Goal: Information Seeking & Learning: Learn about a topic

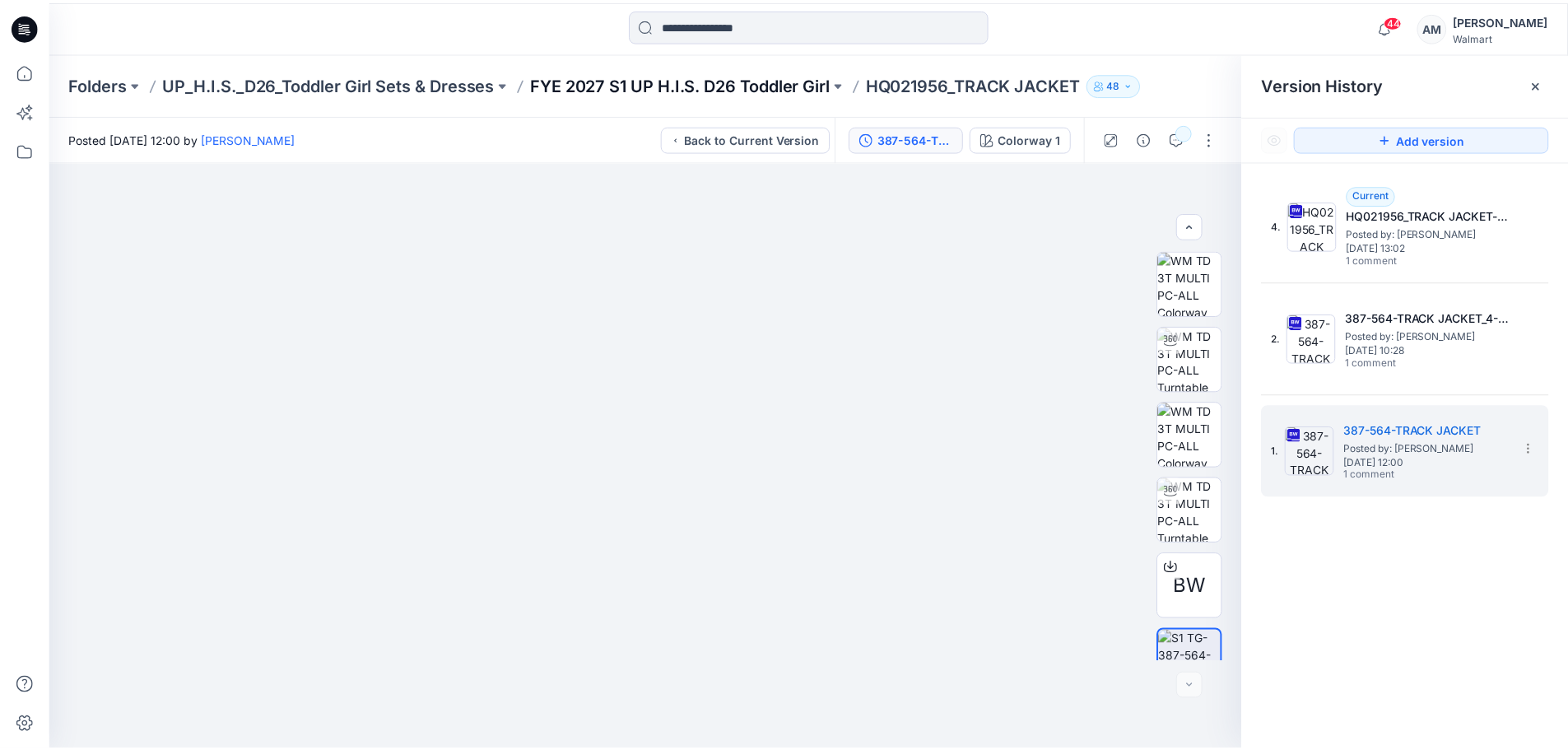
scroll to position [33, 0]
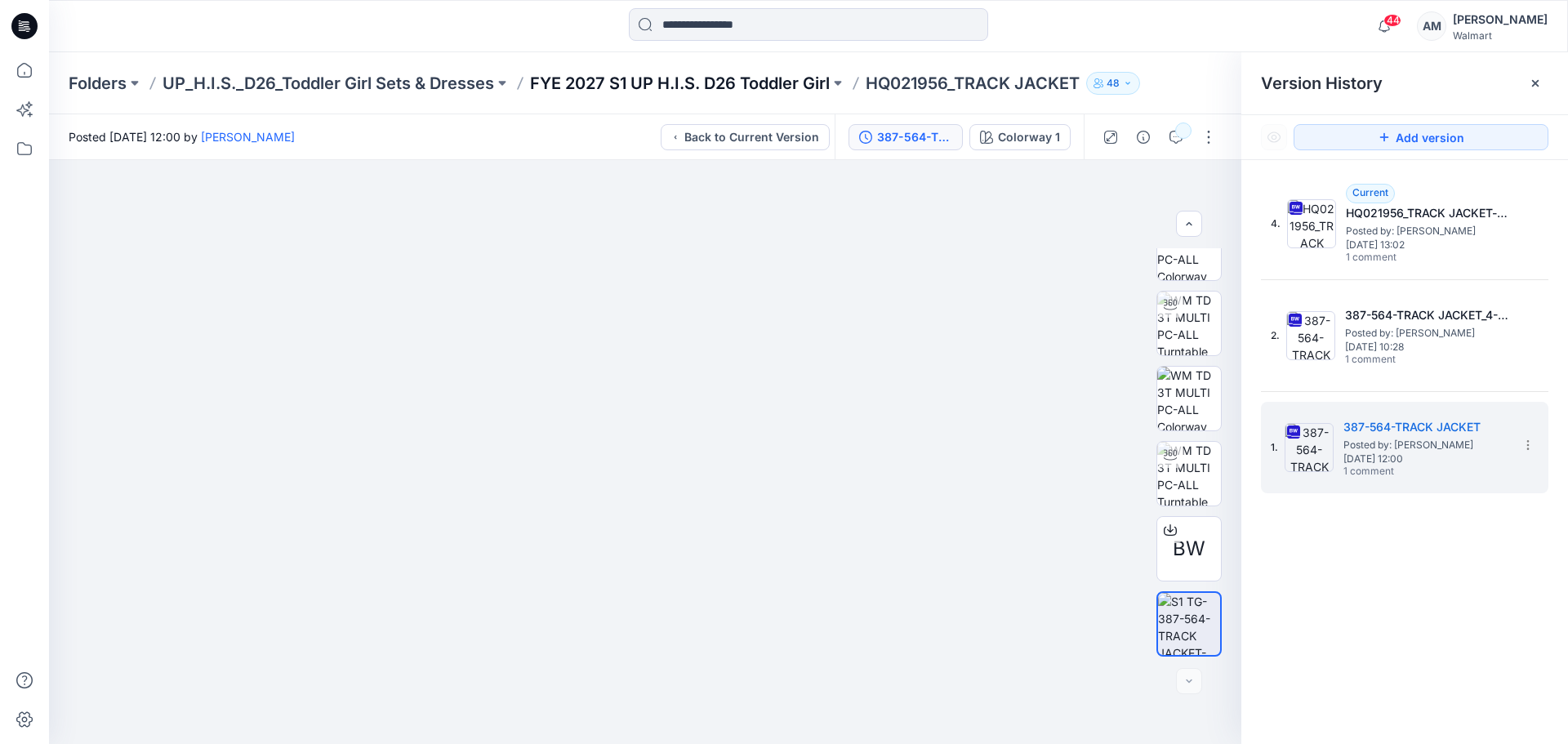
click at [663, 89] on p "FYE 2027 S1 UP H.I.S. D26 Toddler Girl" at bounding box center [679, 83] width 300 height 23
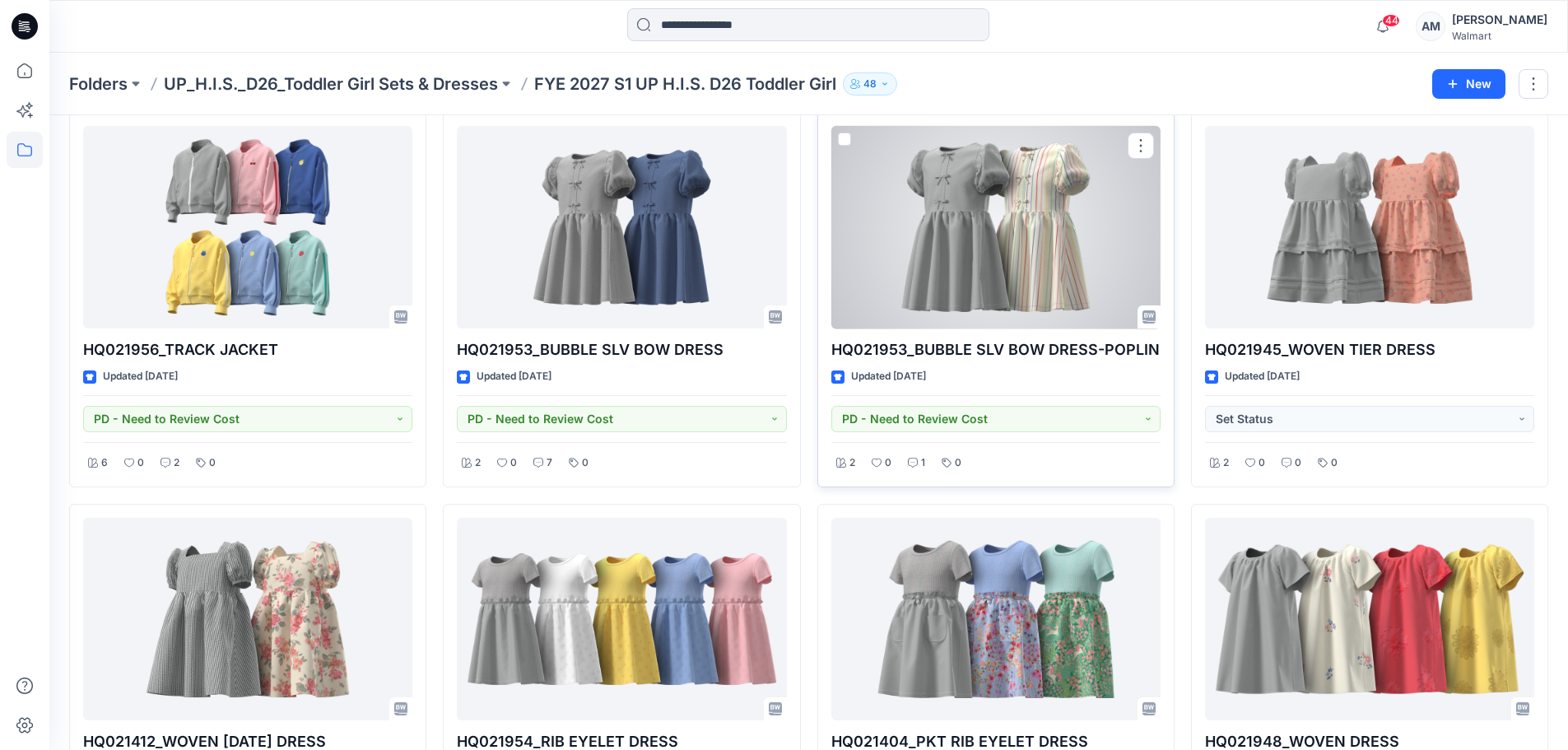
scroll to position [493, 0]
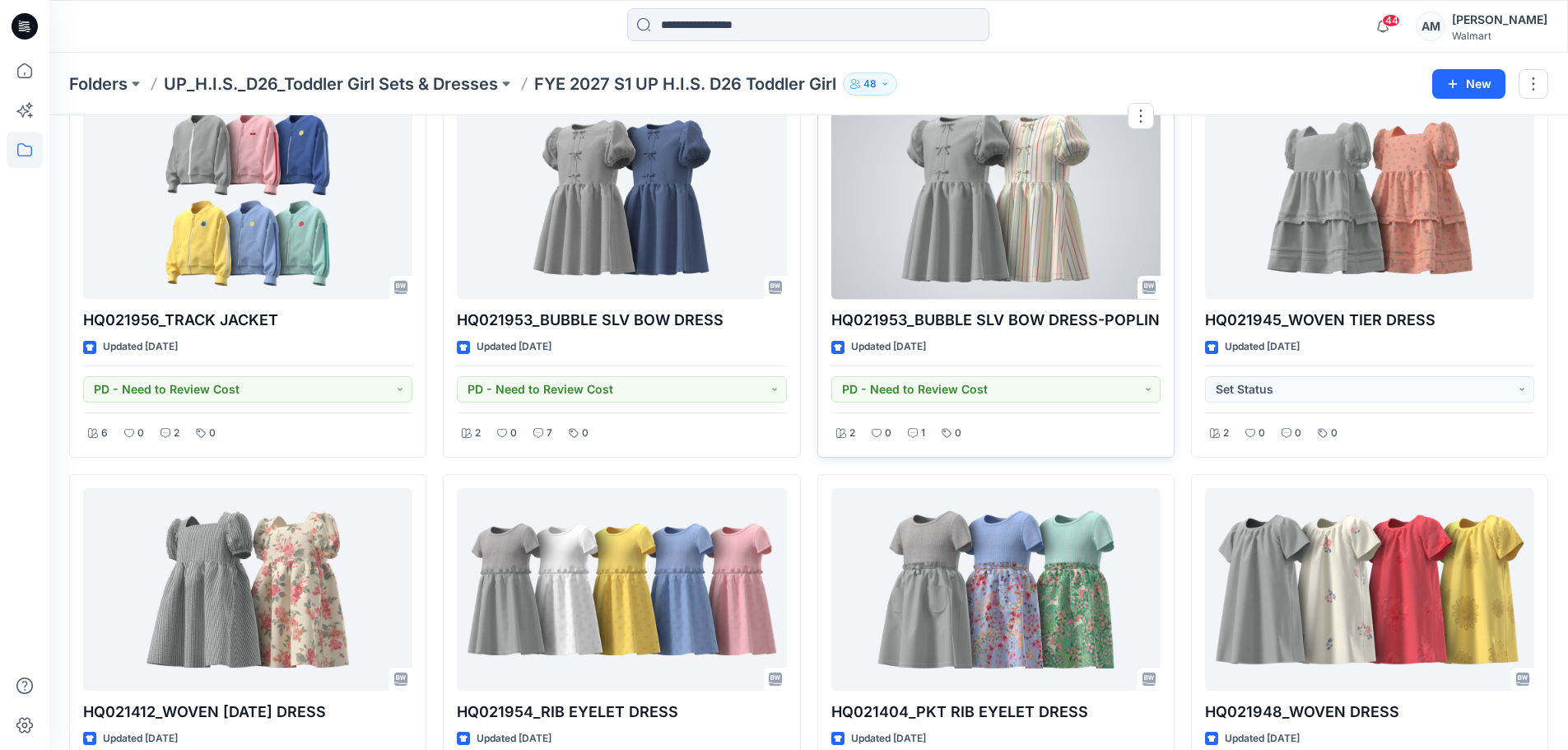
click at [1074, 238] on div at bounding box center [996, 198] width 329 height 204
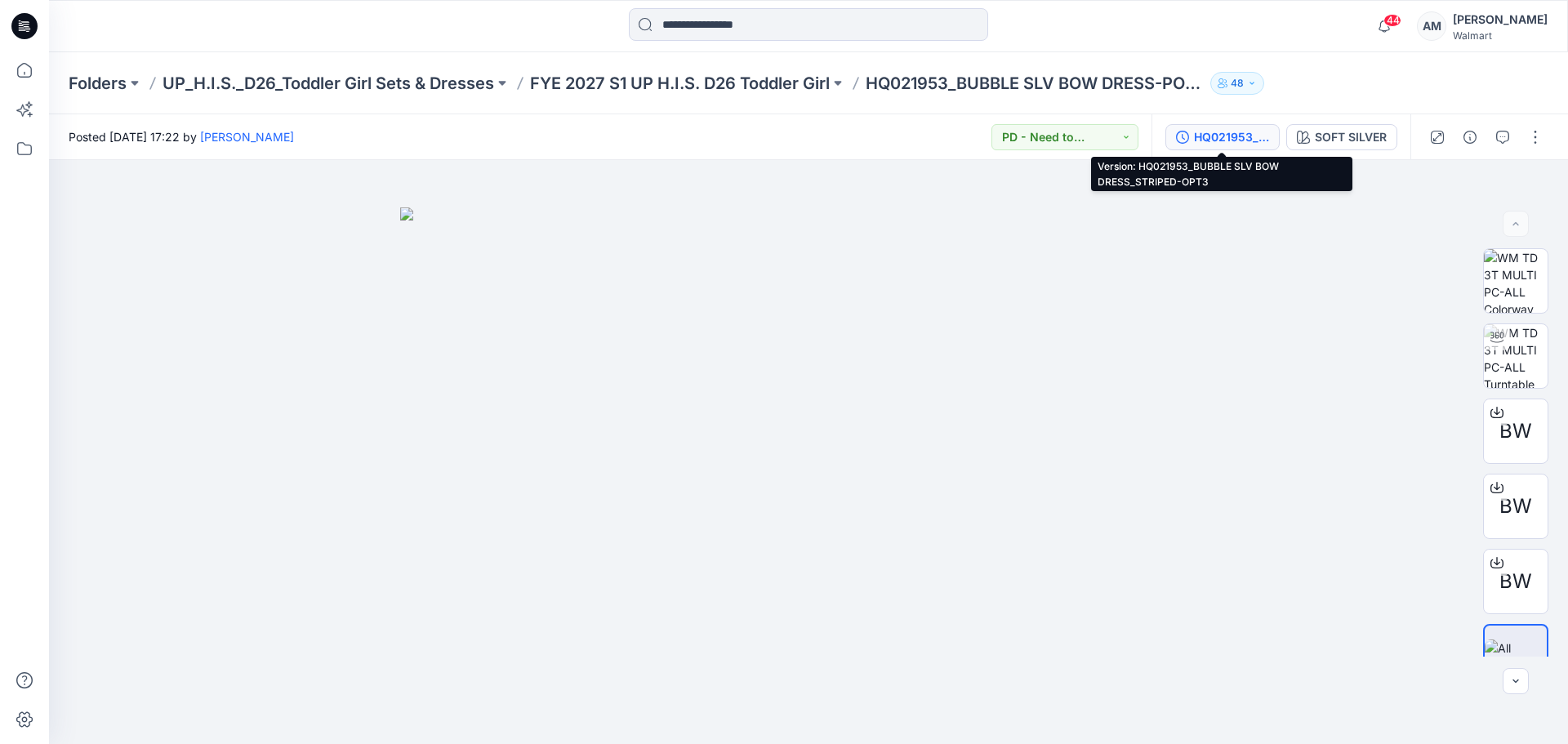
click at [1256, 133] on div "HQ021953_BUBBLE SLV BOW DRESS_STRIPED-OPT3" at bounding box center [1231, 136] width 75 height 18
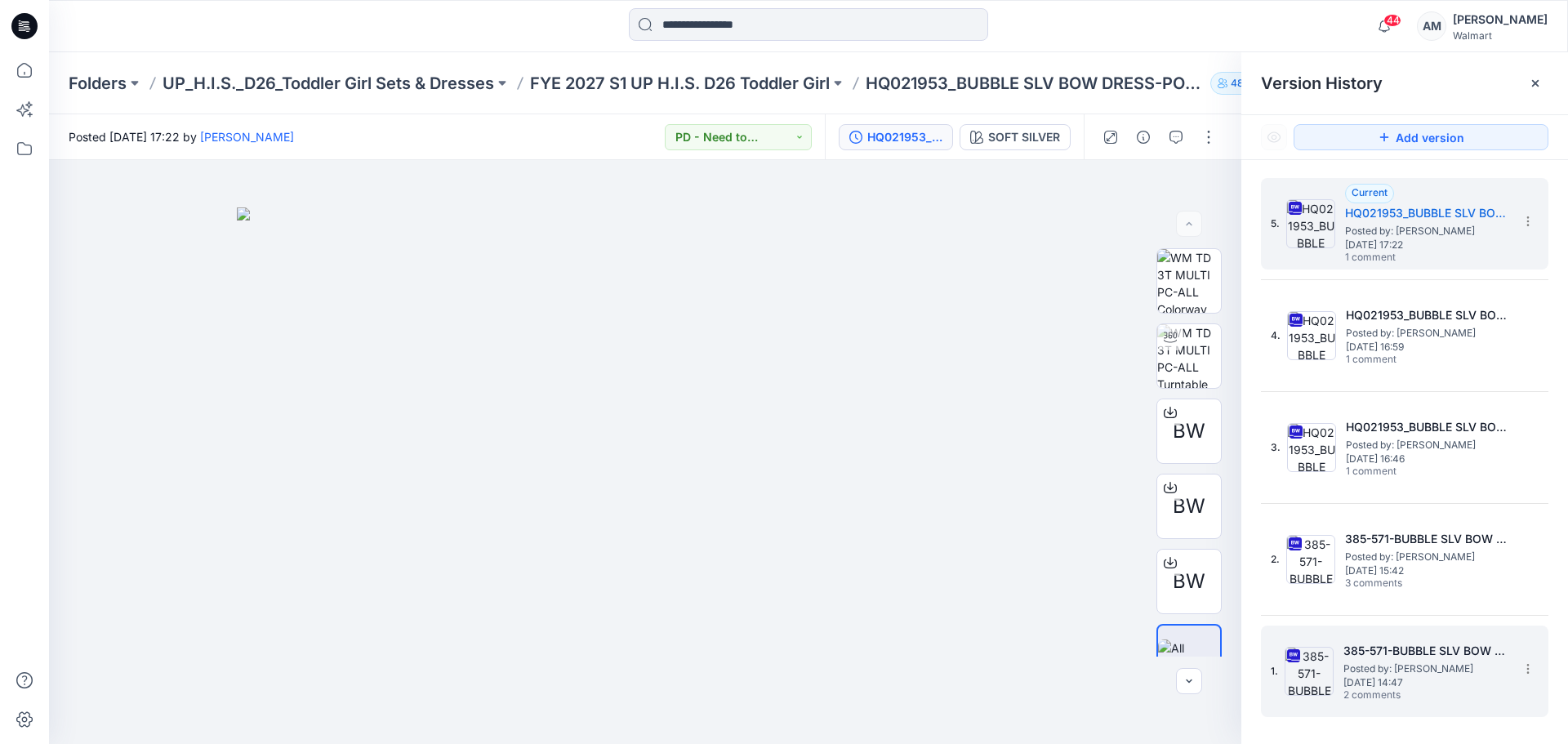
click at [1432, 685] on span "[DATE] 14:47" at bounding box center [1424, 682] width 163 height 11
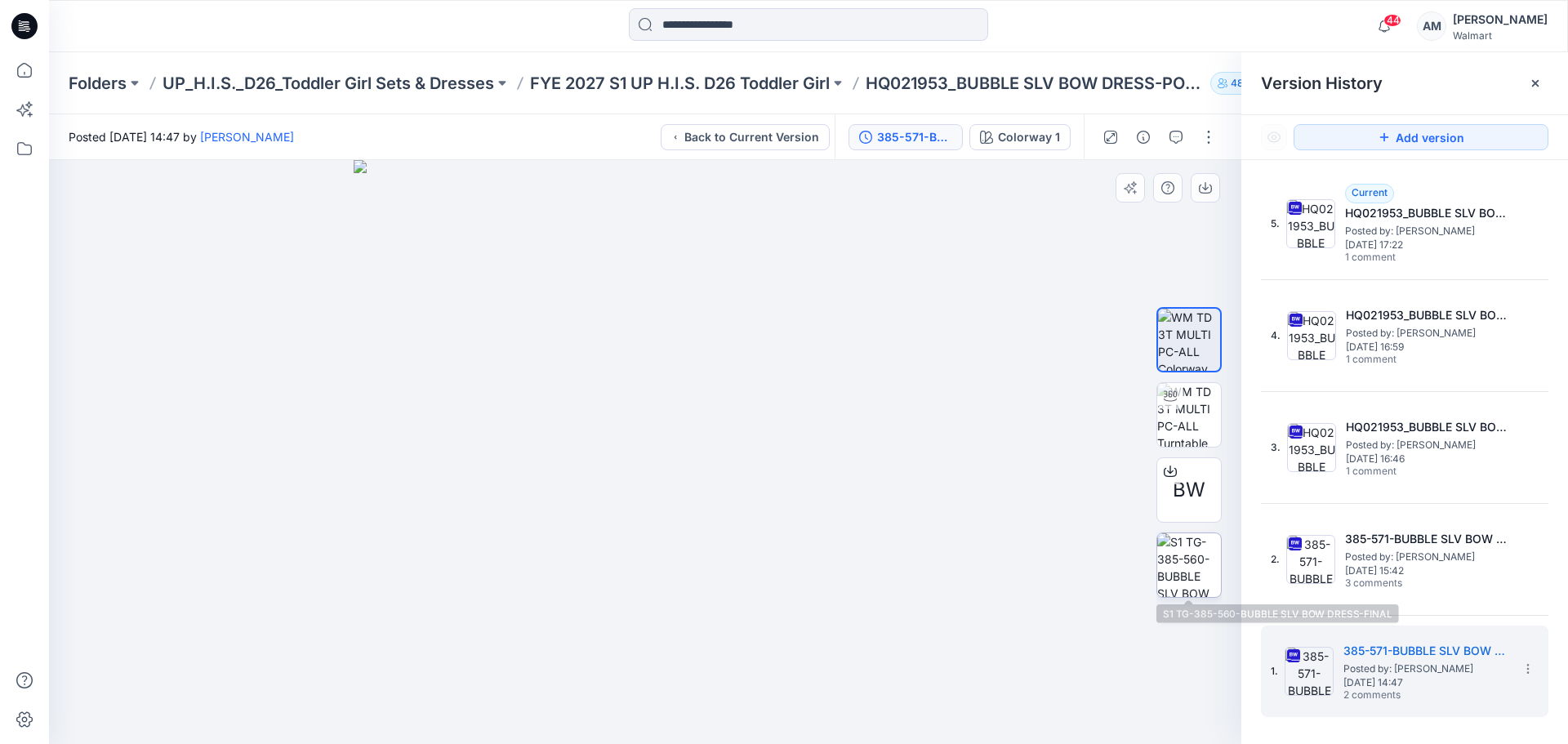
click at [1174, 557] on img at bounding box center [1188, 564] width 64 height 64
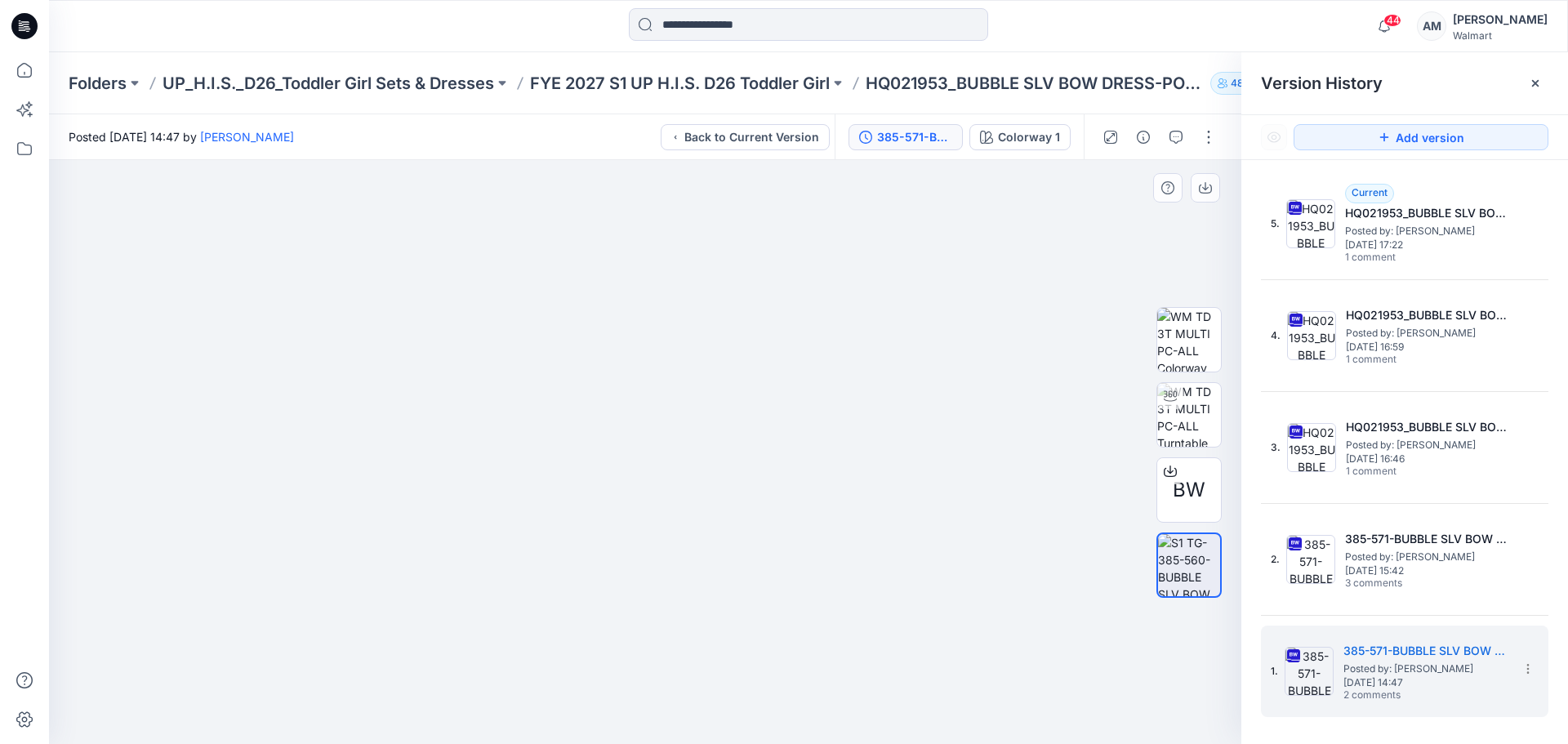
drag, startPoint x: 480, startPoint y: 302, endPoint x: 528, endPoint y: 329, distance: 55.1
click at [528, 329] on img at bounding box center [648, 332] width 1199 height 823
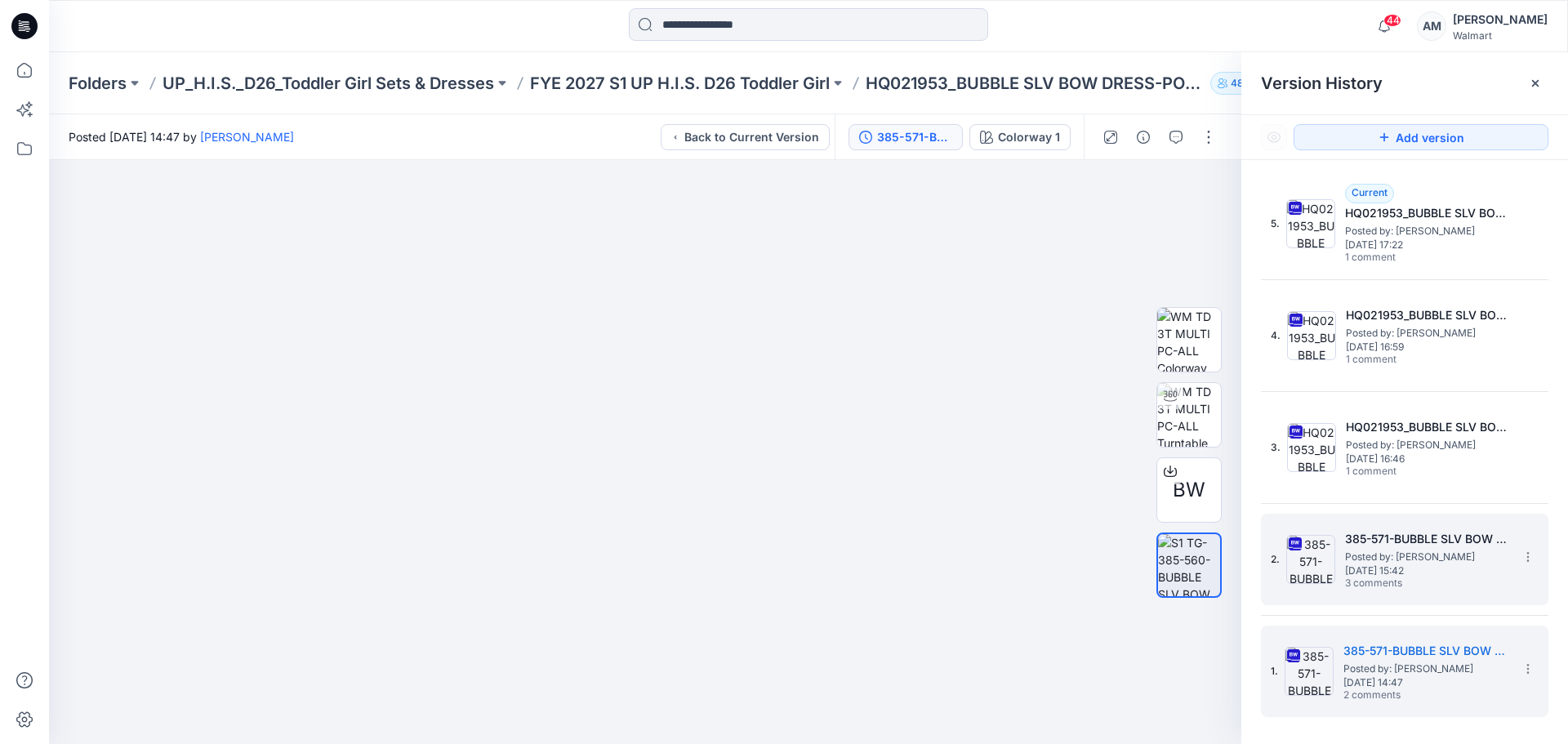
click at [1470, 549] on span "Posted by: [PERSON_NAME]" at bounding box center [1426, 557] width 163 height 17
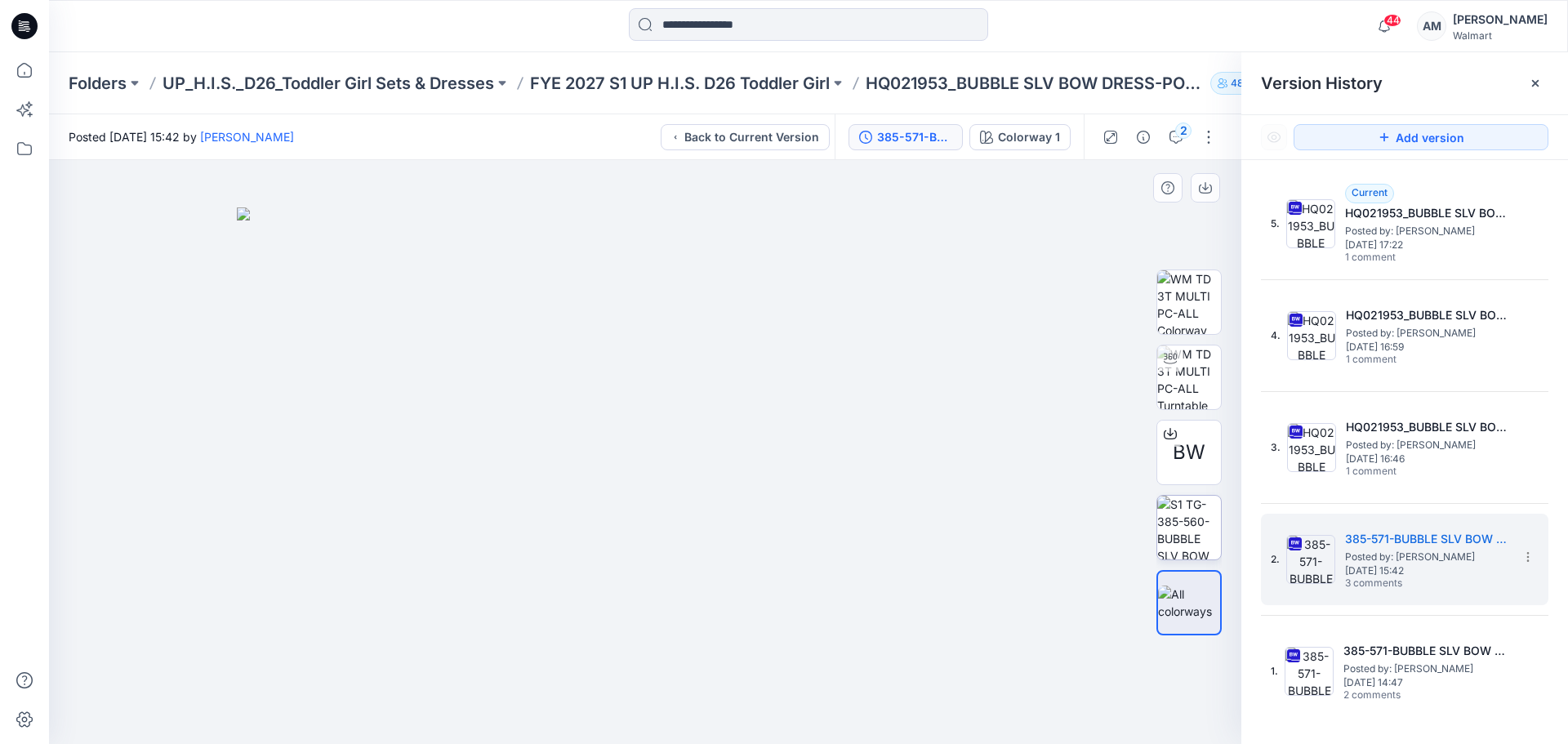
click at [1175, 531] on img at bounding box center [1188, 527] width 64 height 64
click at [607, 390] on img at bounding box center [644, 319] width 1199 height 850
